Goal: Find specific fact: Find specific fact

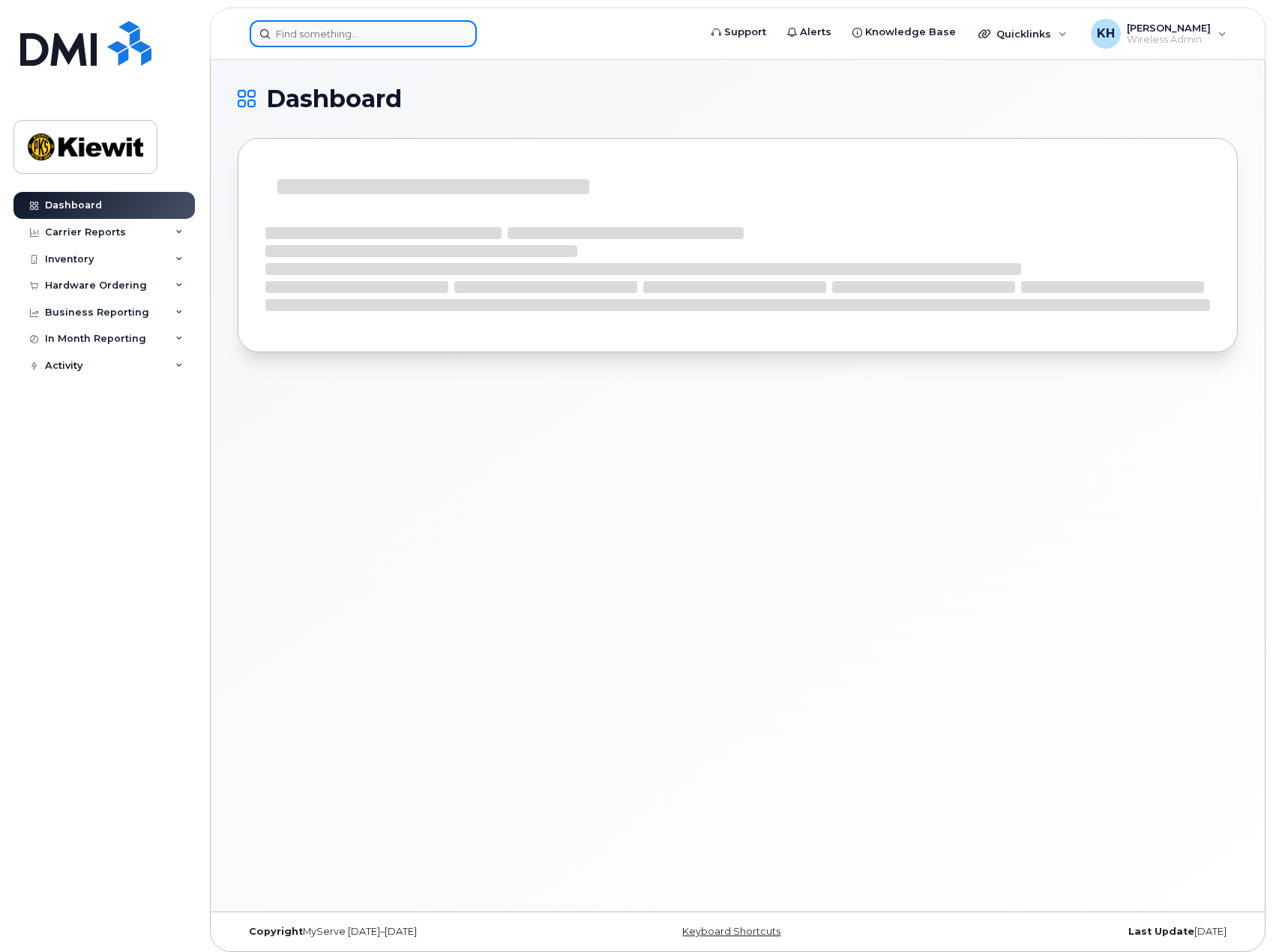
click at [378, 33] on input at bounding box center [362, 33] width 227 height 27
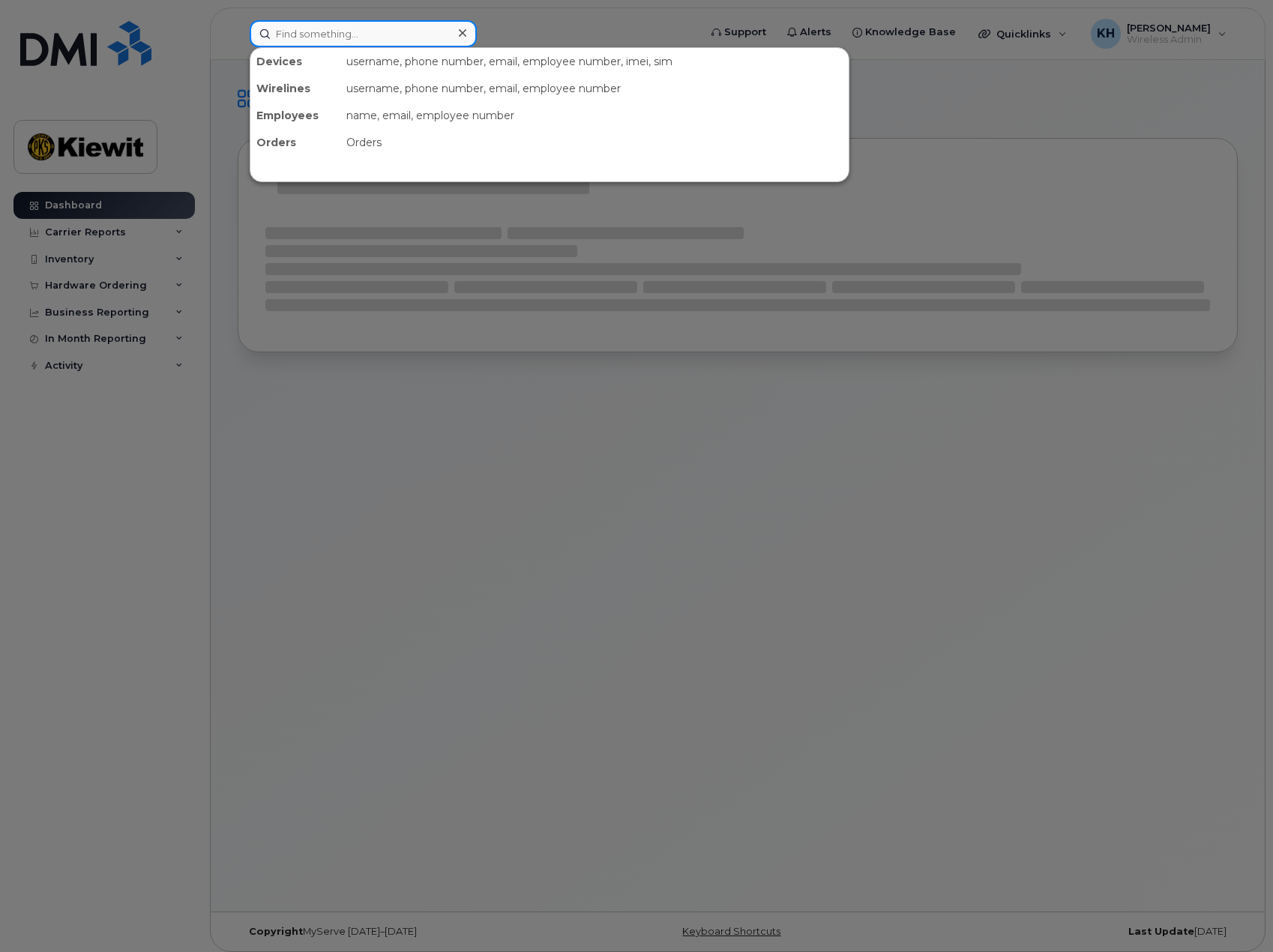
type input "n"
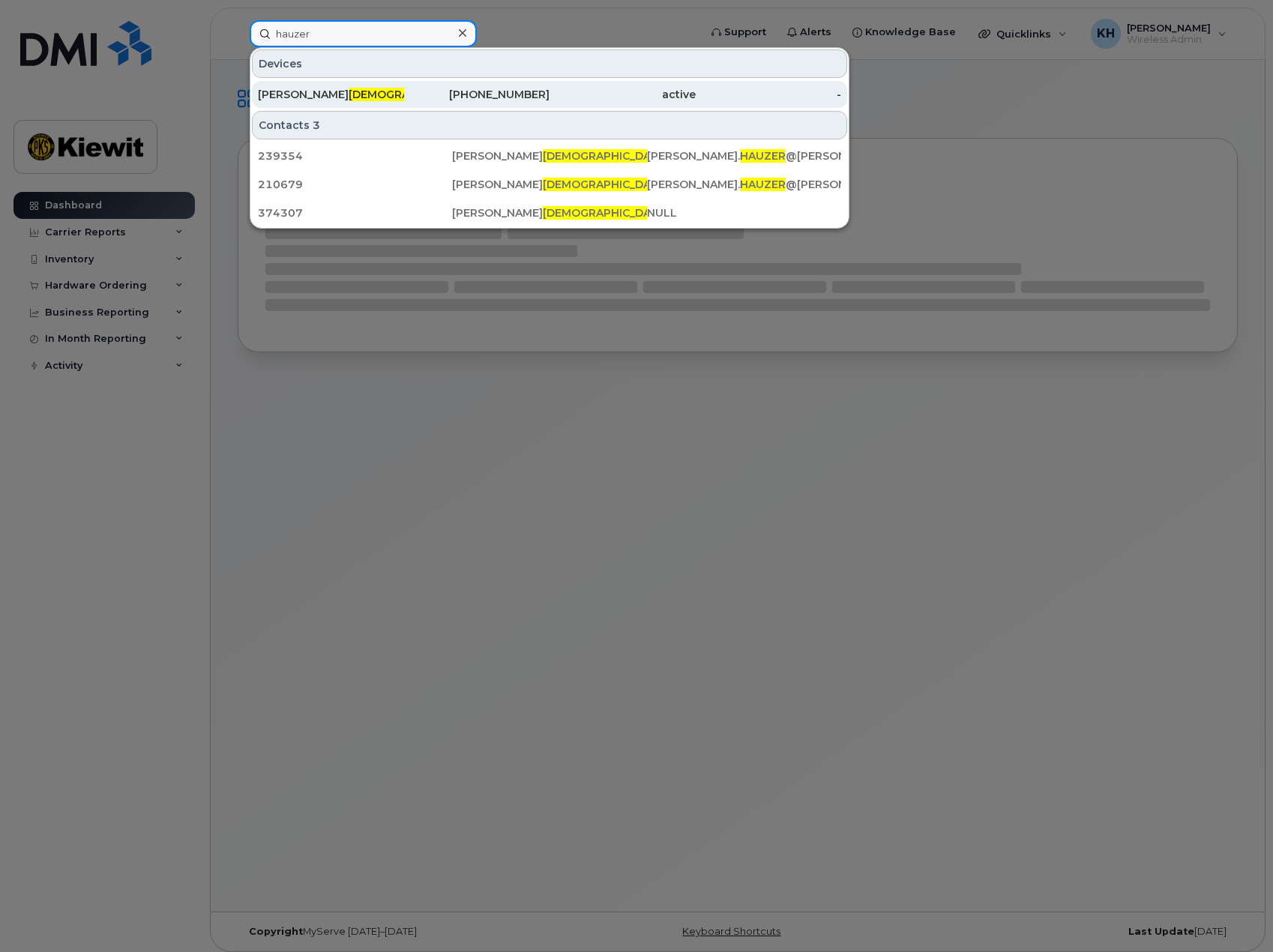
type input "hauzer"
click at [351, 83] on div "[PERSON_NAME]" at bounding box center [331, 94] width 146 height 27
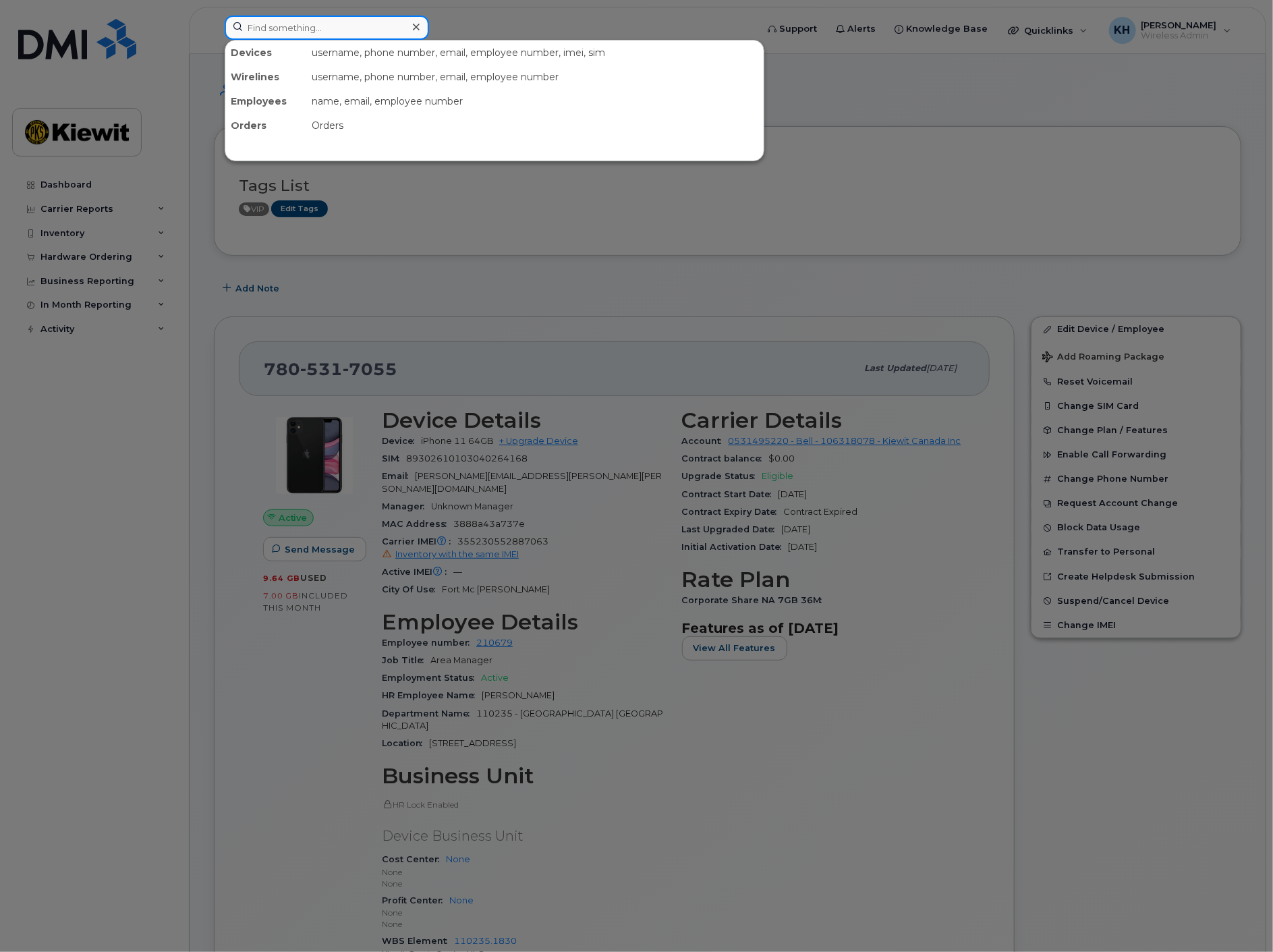
click at [293, 17] on input at bounding box center [326, 27] width 205 height 24
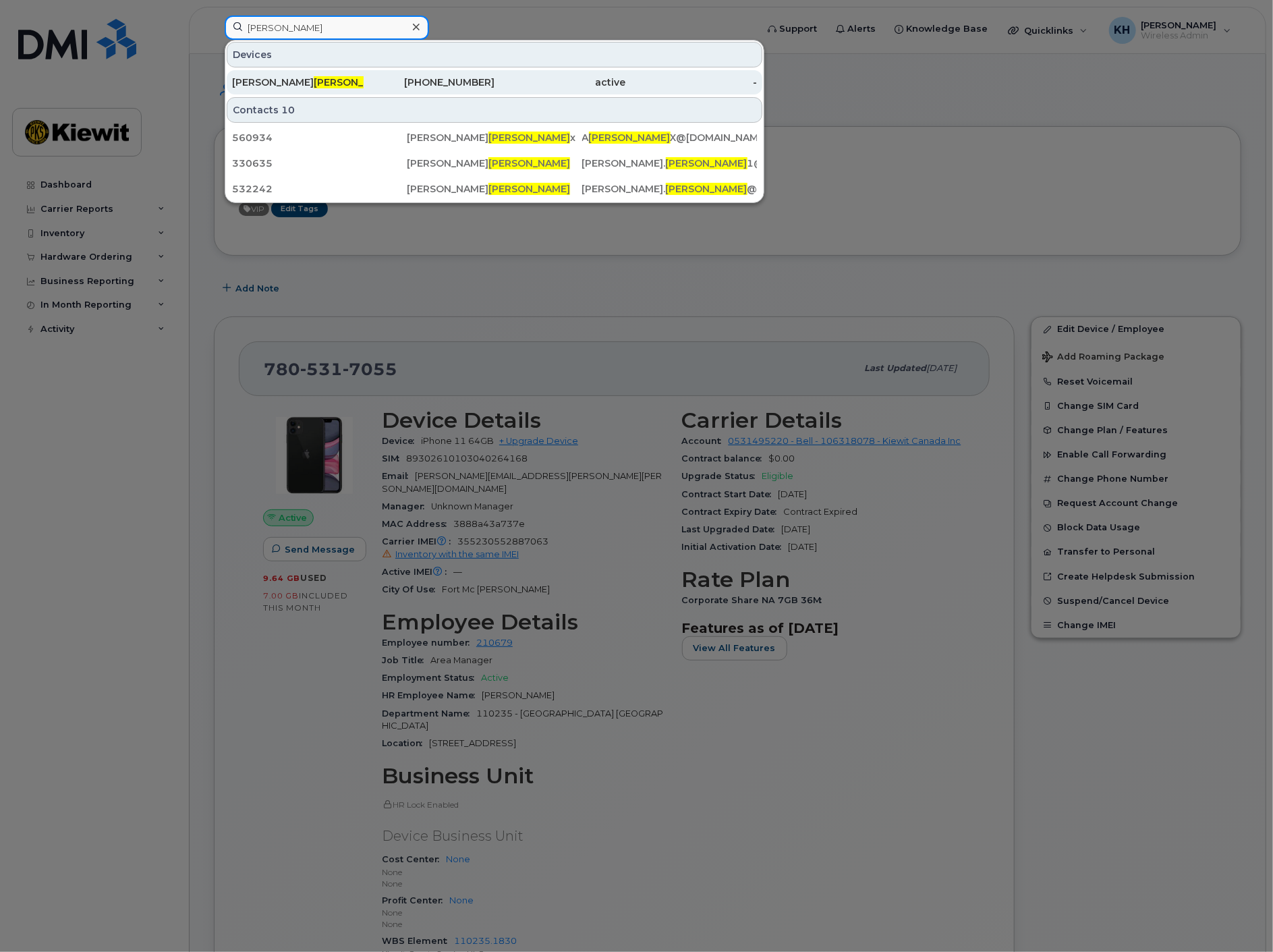
type input "gautreau"
click at [314, 82] on span "Gautreau" at bounding box center [355, 82] width 82 height 12
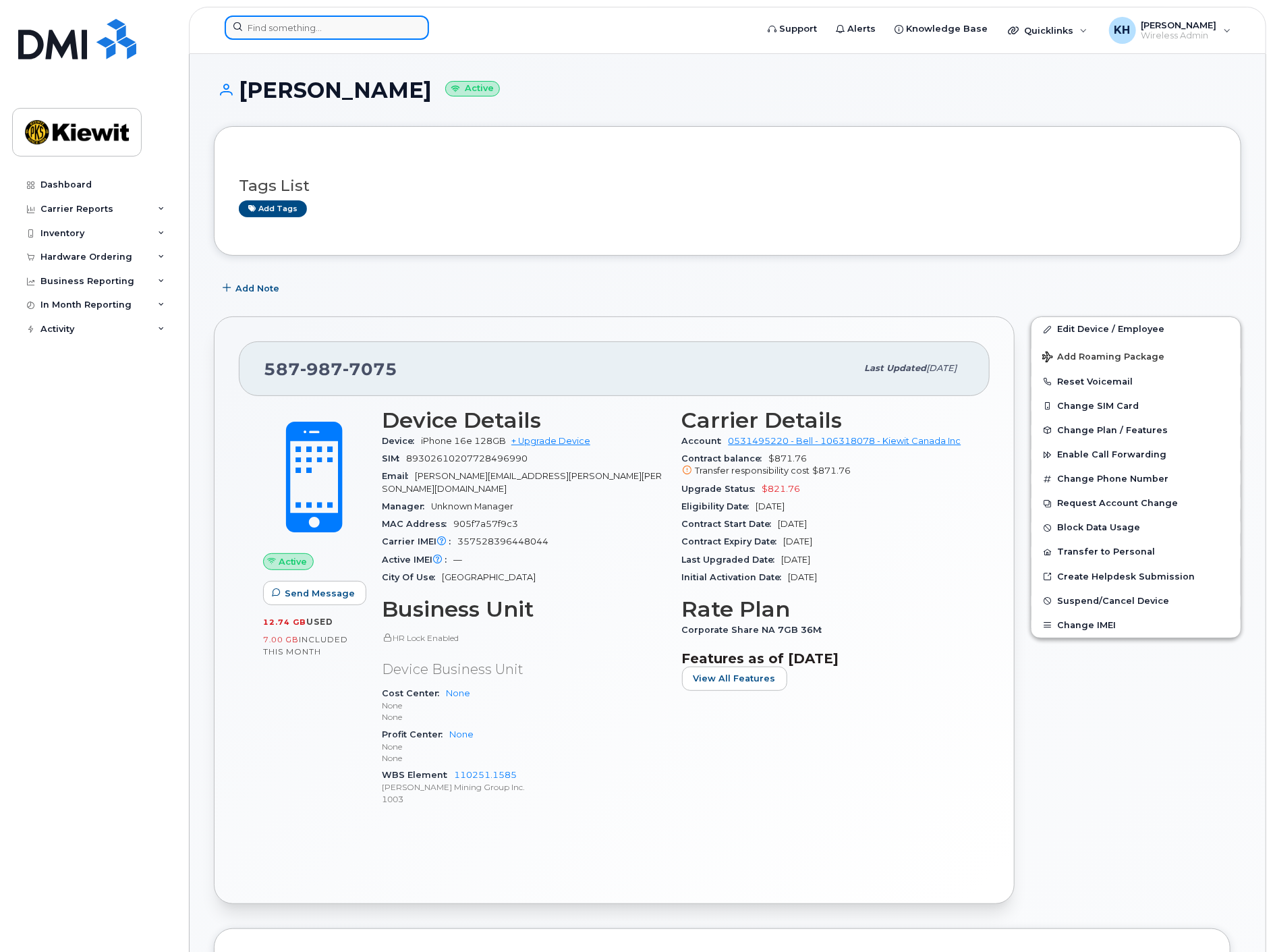
click at [375, 17] on input at bounding box center [326, 27] width 205 height 24
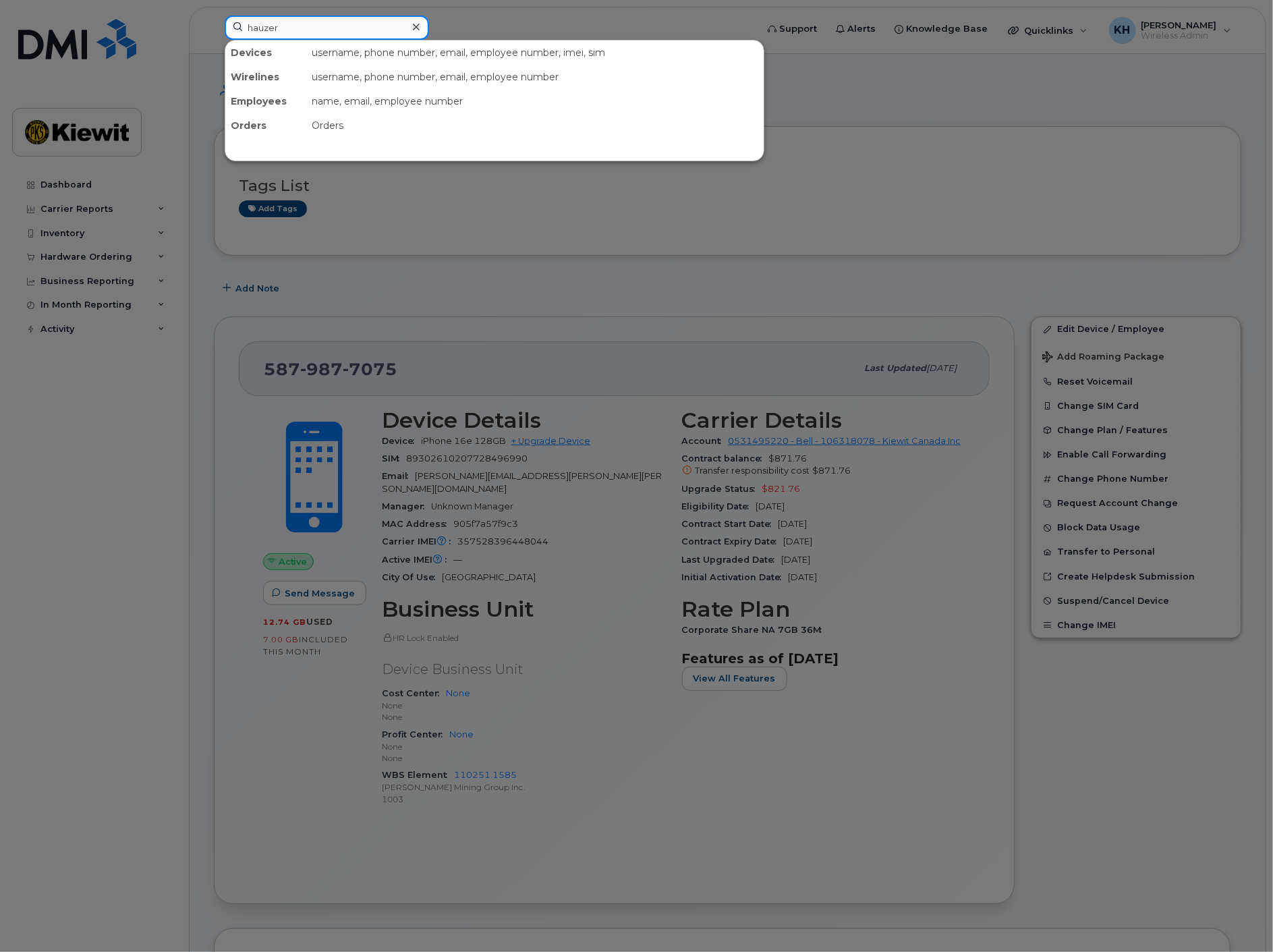
type input "hauzer"
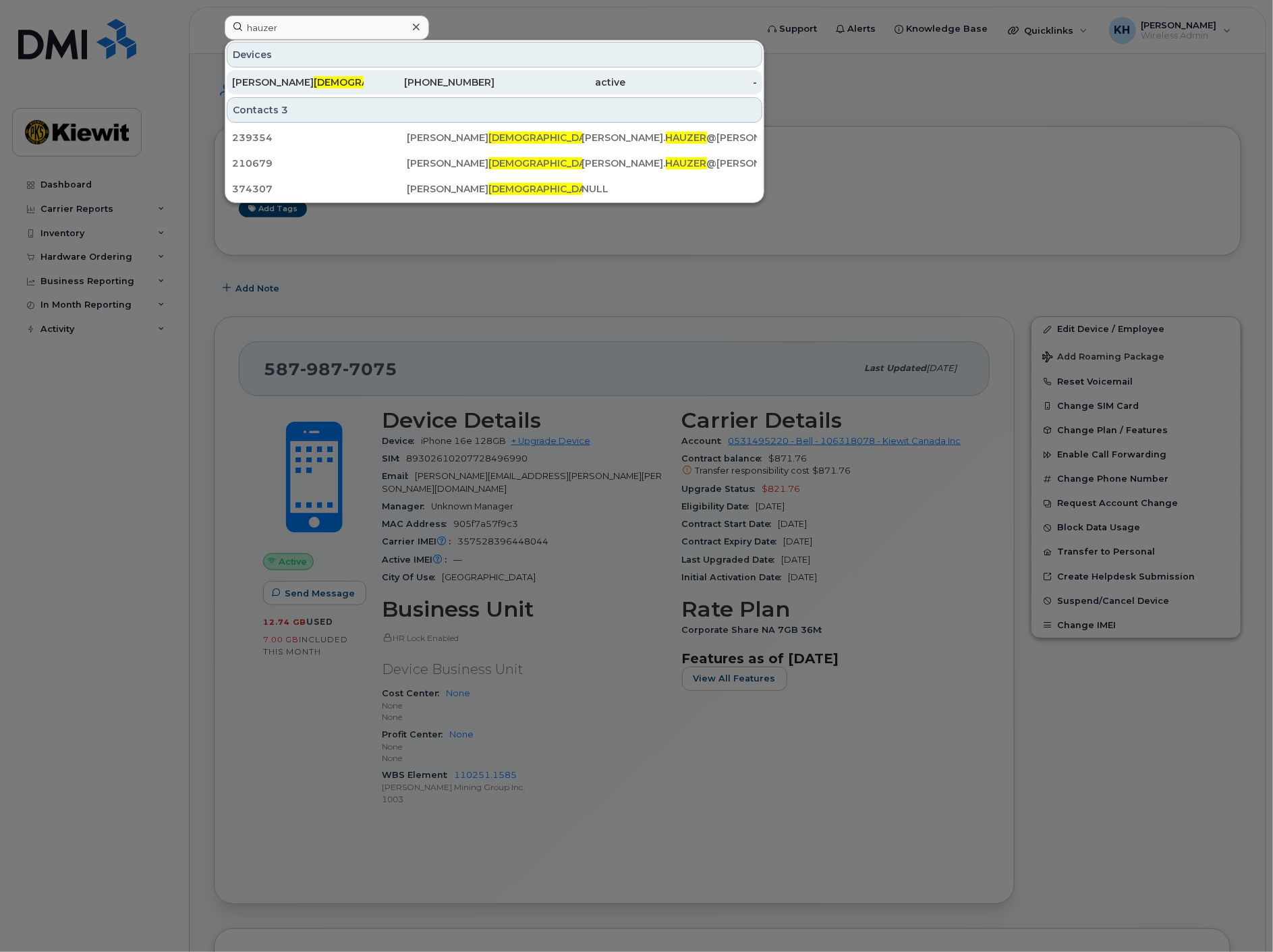
click at [326, 74] on div "[PERSON_NAME]" at bounding box center [298, 82] width 132 height 24
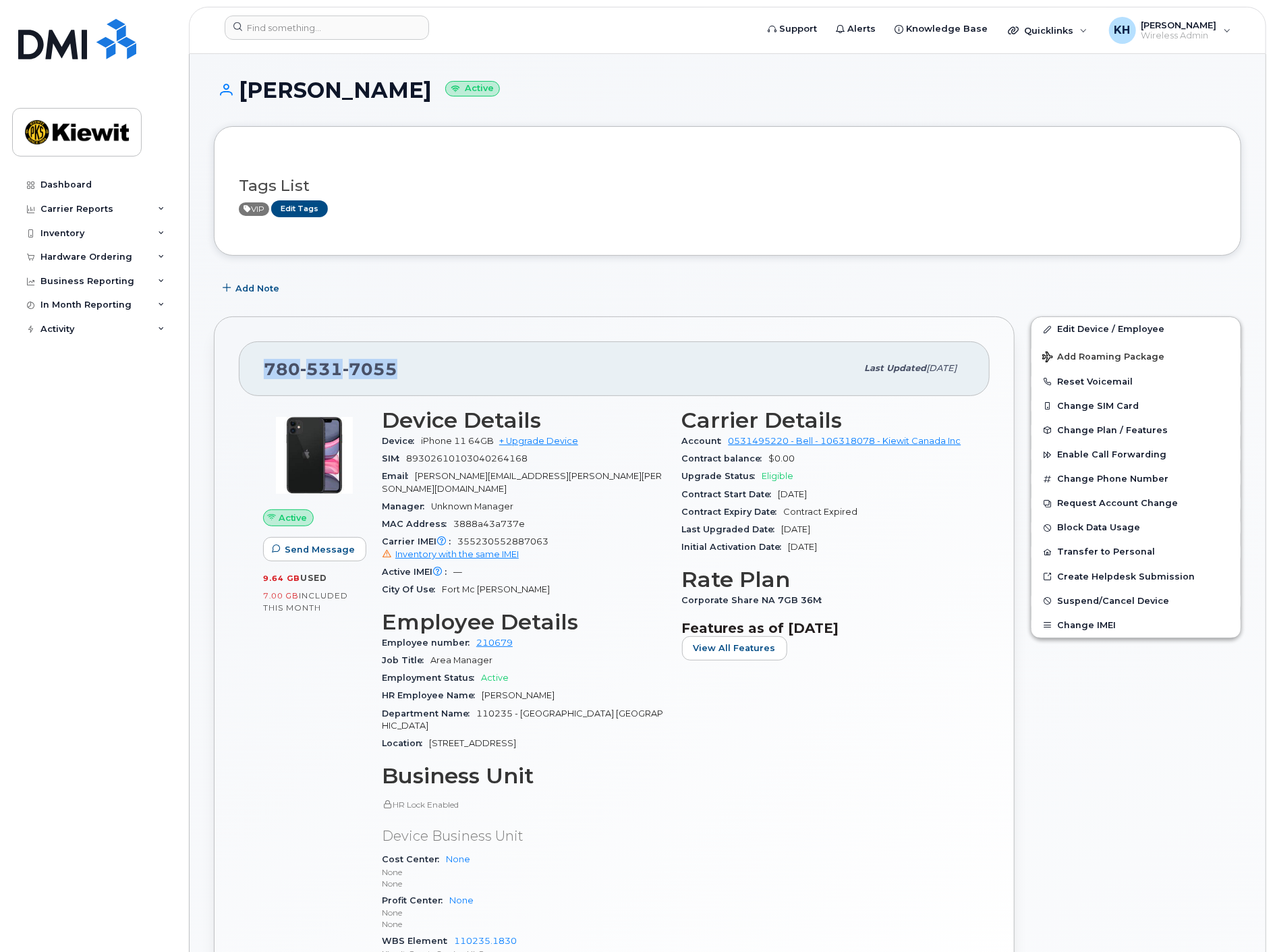
drag, startPoint x: 367, startPoint y: 369, endPoint x: 266, endPoint y: 367, distance: 101.0
click at [266, 367] on span "780 531 7055" at bounding box center [330, 369] width 133 height 20
drag, startPoint x: 507, startPoint y: 635, endPoint x: 475, endPoint y: 630, distance: 32.4
click at [475, 634] on div "Employee number 210679" at bounding box center [524, 643] width 284 height 17
copy link "210679"
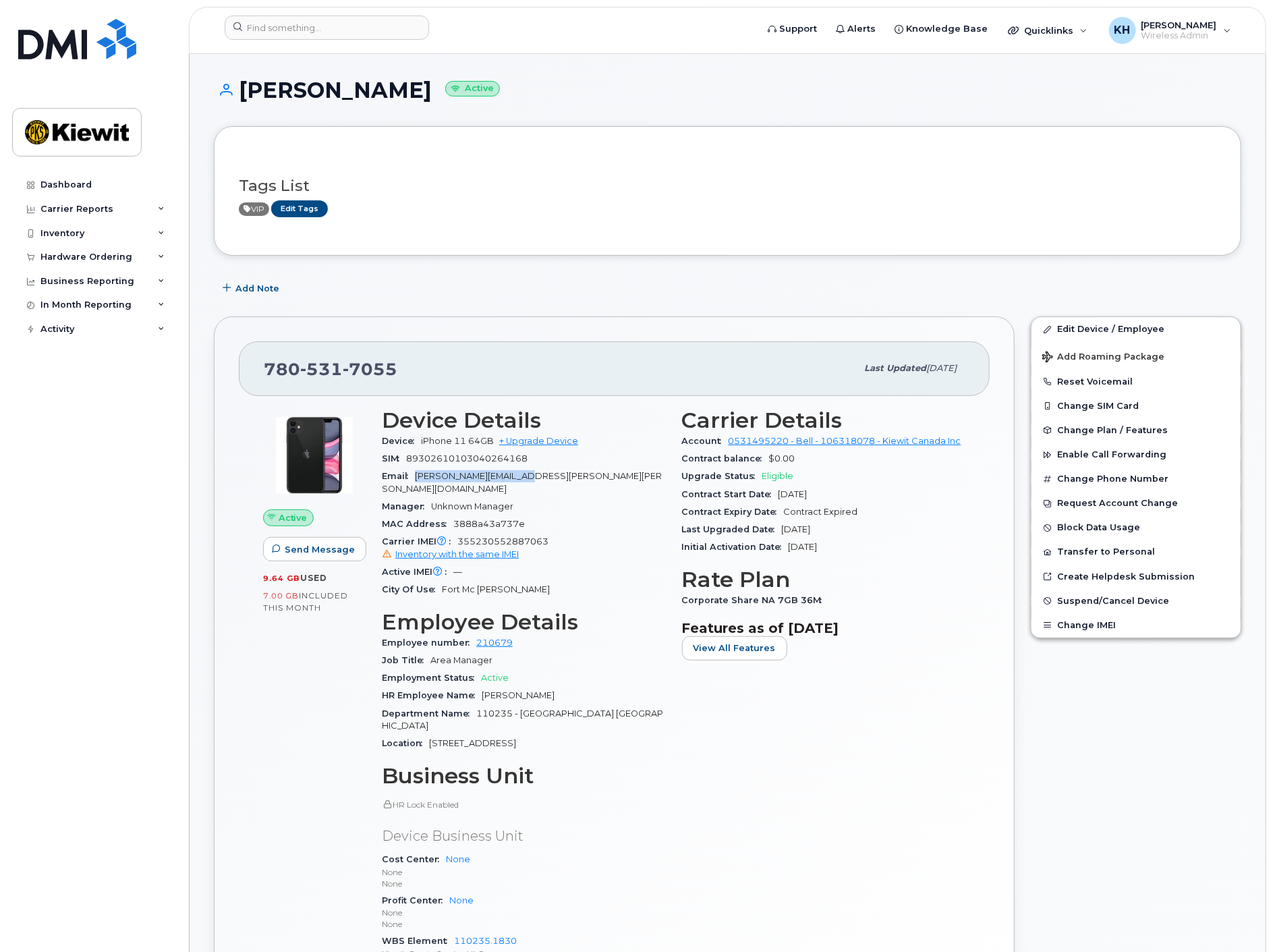
drag, startPoint x: 484, startPoint y: 477, endPoint x: 418, endPoint y: 477, distance: 66.0
click at [418, 477] on div "Email NEAL.HAUZER@KIEWIT.COM" at bounding box center [524, 482] width 284 height 31
copy span "NEAL.HAUZER@KIEWIT.COM"
drag, startPoint x: 528, startPoint y: 918, endPoint x: 454, endPoint y: 916, distance: 74.0
click at [454, 932] on div "WBS Element 110235.1830 Kiewit Constr ServicesULC 1347" at bounding box center [524, 953] width 284 height 41
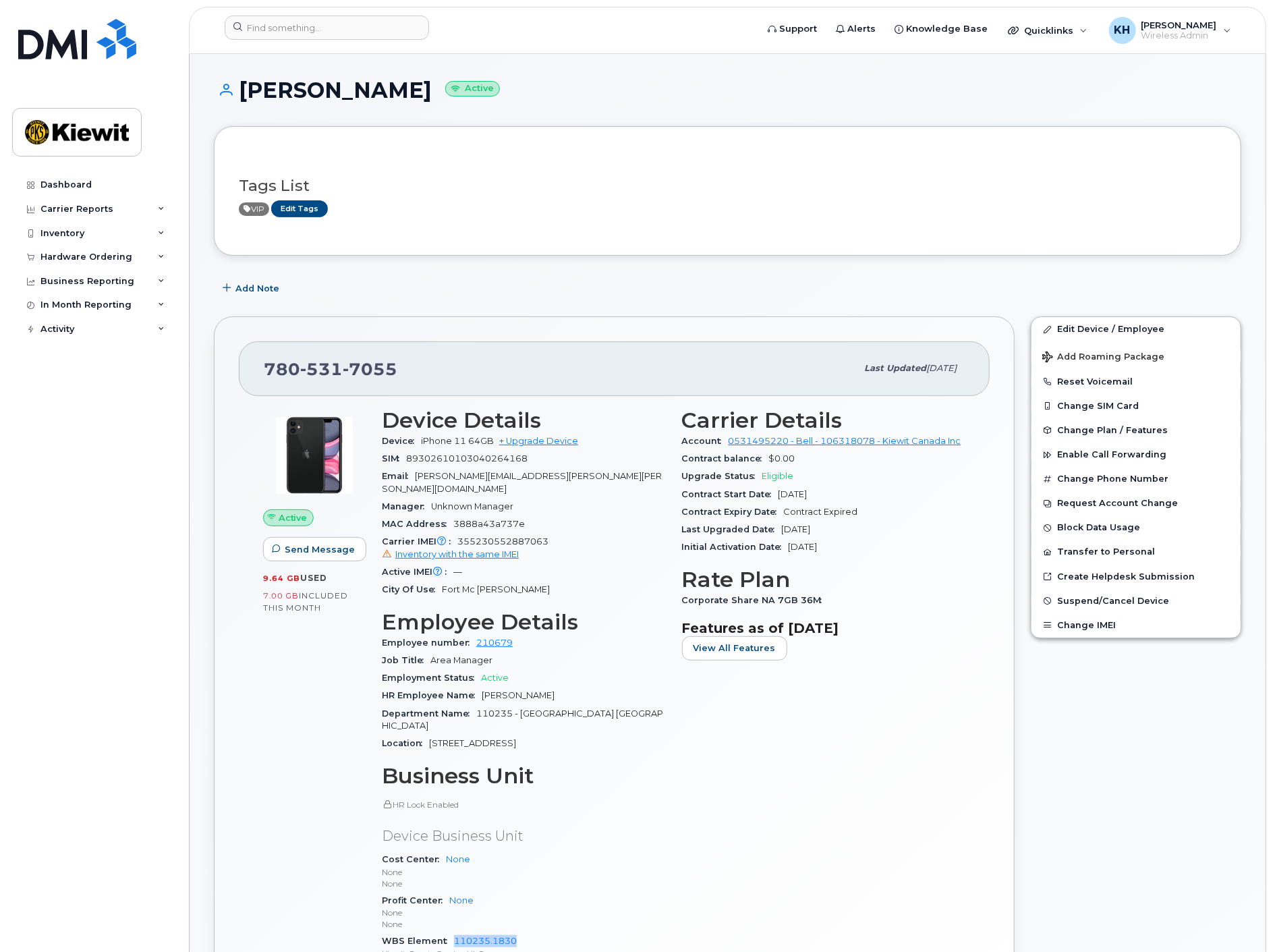
copy link "110235.1830"
